Goal: Information Seeking & Learning: Learn about a topic

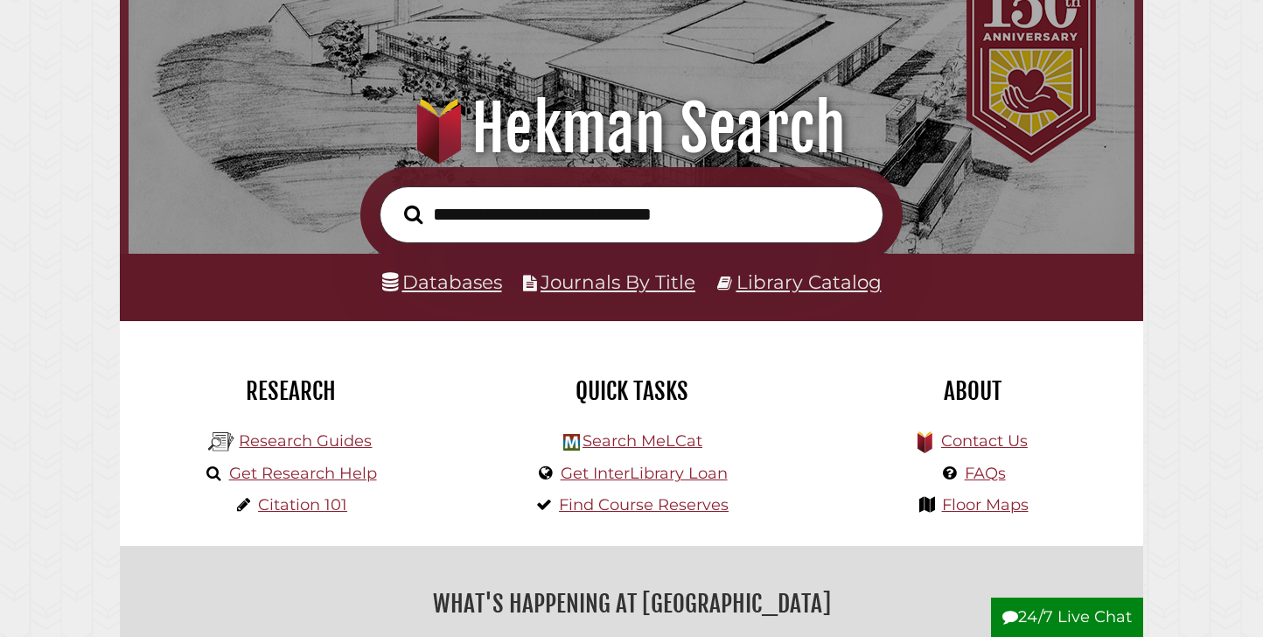
scroll to position [131, 0]
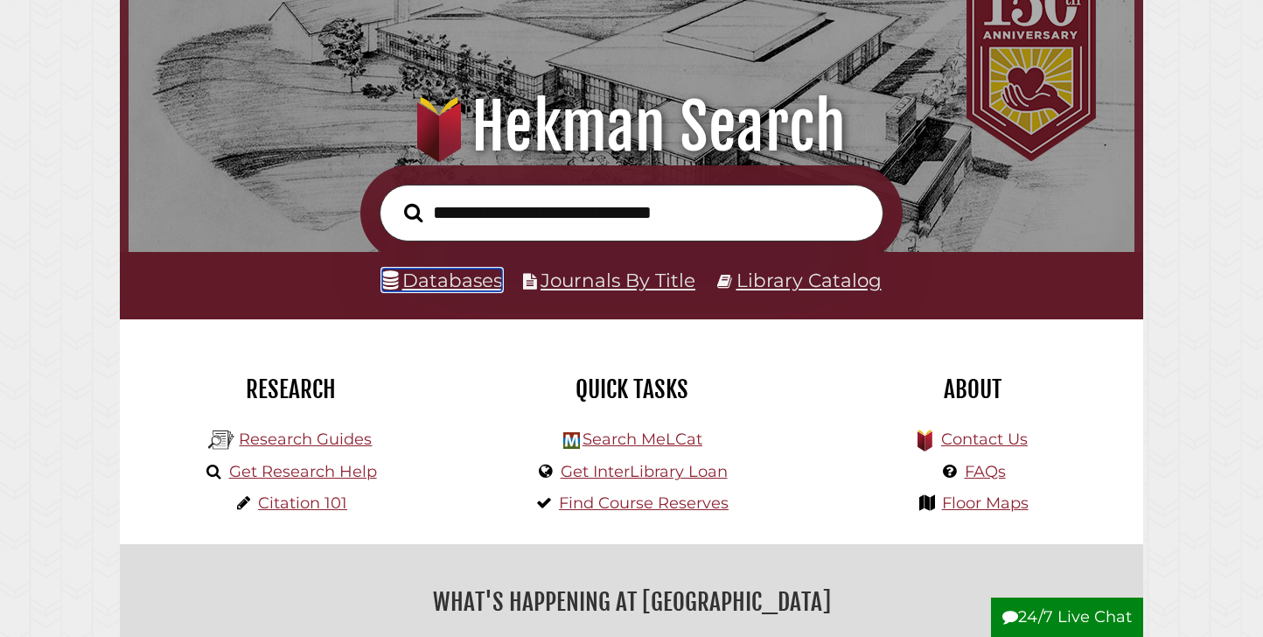
click at [448, 282] on link "Databases" at bounding box center [442, 279] width 120 height 23
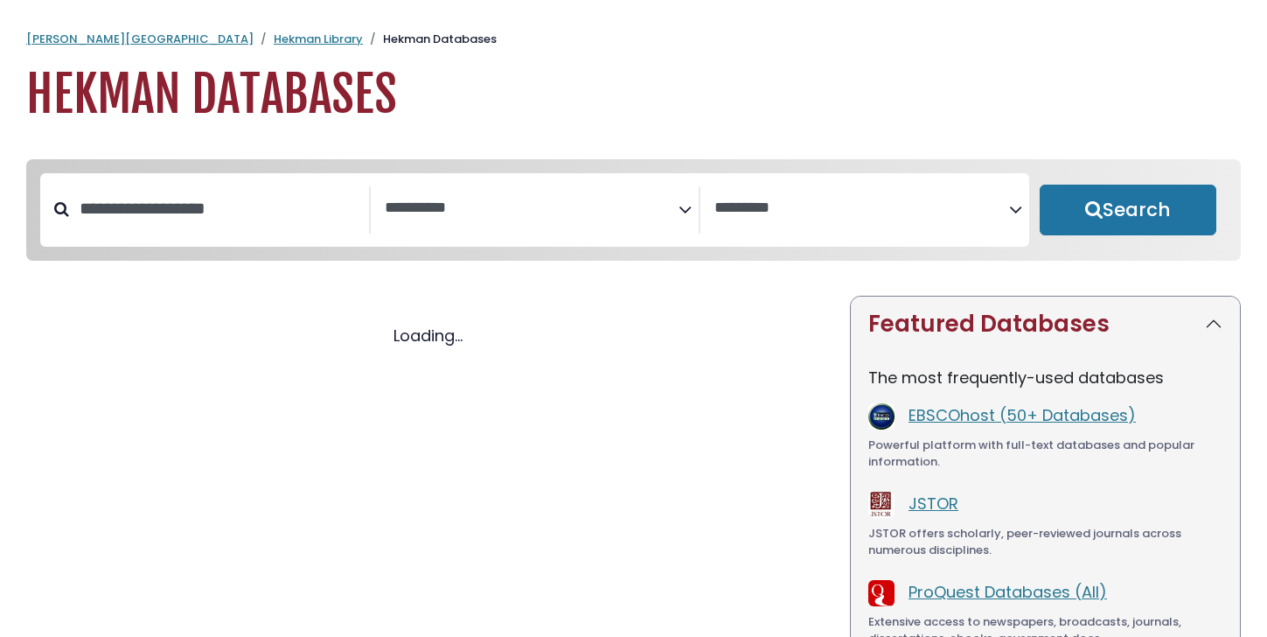
select select "Database Subject Filter"
select select "Database Vendors Filter"
select select "Database Subject Filter"
select select "Database Vendors Filter"
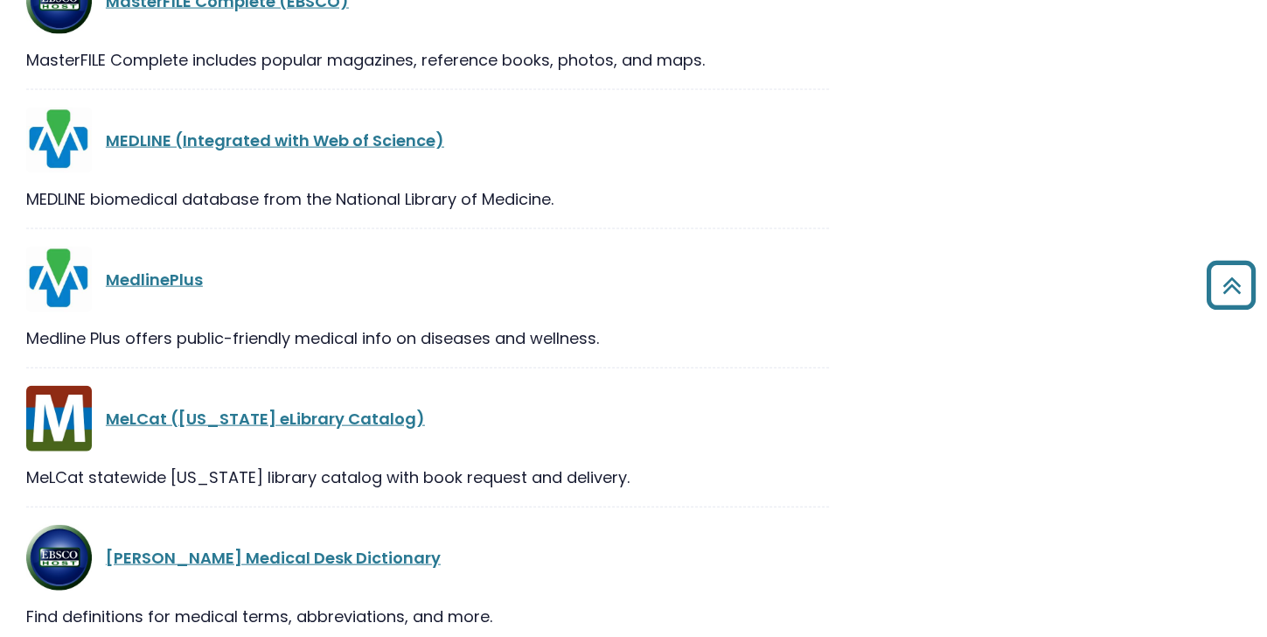
scroll to position [22651, 0]
click at [142, 268] on link "MedlinePlus" at bounding box center [154, 279] width 97 height 22
